Goal: Subscribe to service/newsletter

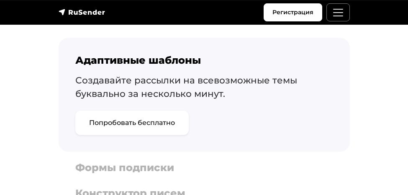
scroll to position [804, 0]
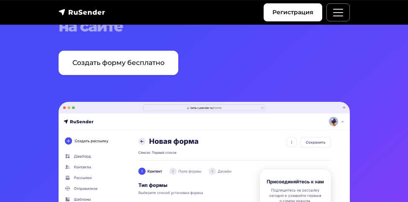
scroll to position [80, 0]
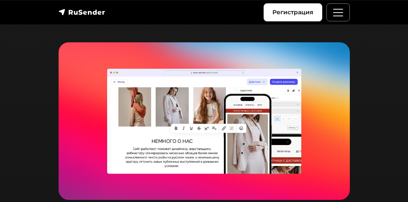
scroll to position [804, 0]
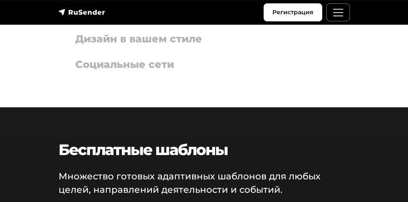
scroll to position [563, 0]
